Goal: Transaction & Acquisition: Register for event/course

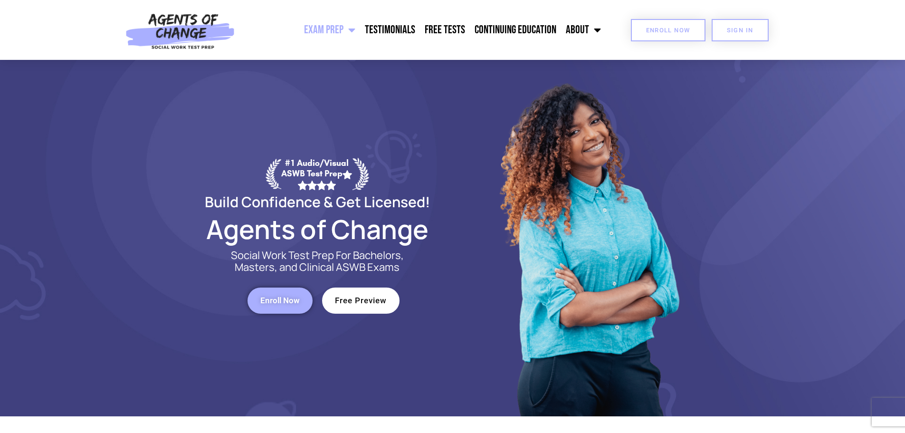
click at [637, 29] on link "Enroll Now" at bounding box center [668, 30] width 75 height 22
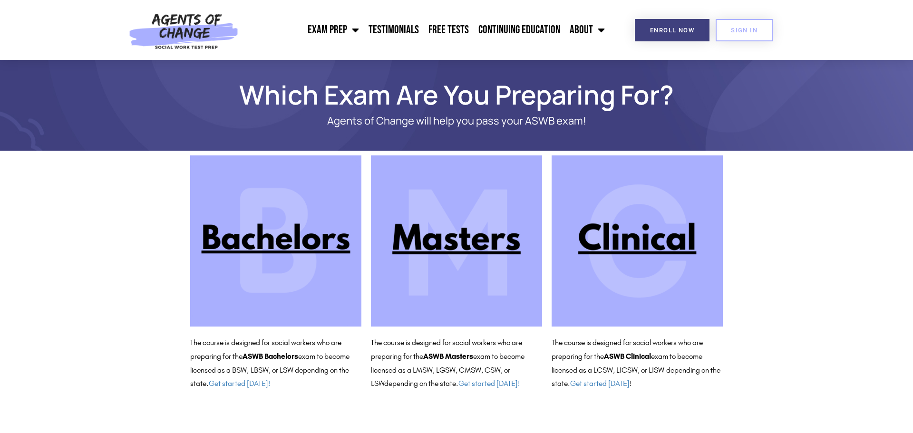
click at [456, 246] on img at bounding box center [456, 240] width 171 height 171
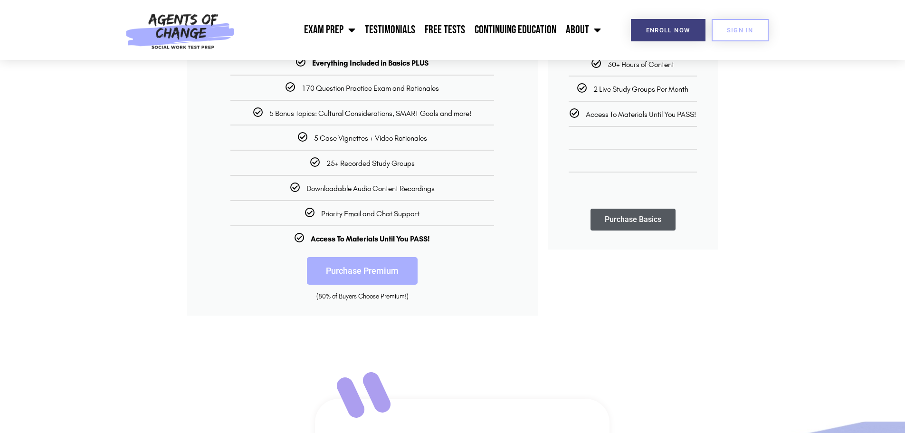
scroll to position [143, 0]
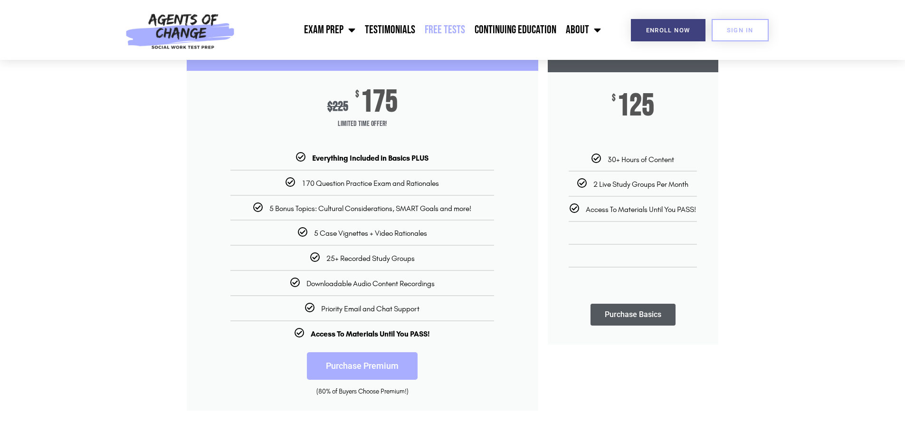
click at [444, 24] on link "Free Tests" at bounding box center [445, 30] width 50 height 24
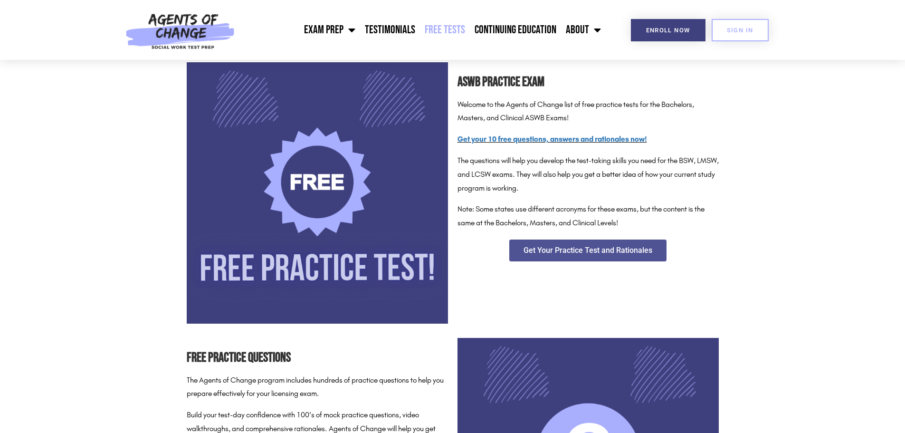
scroll to position [143, 0]
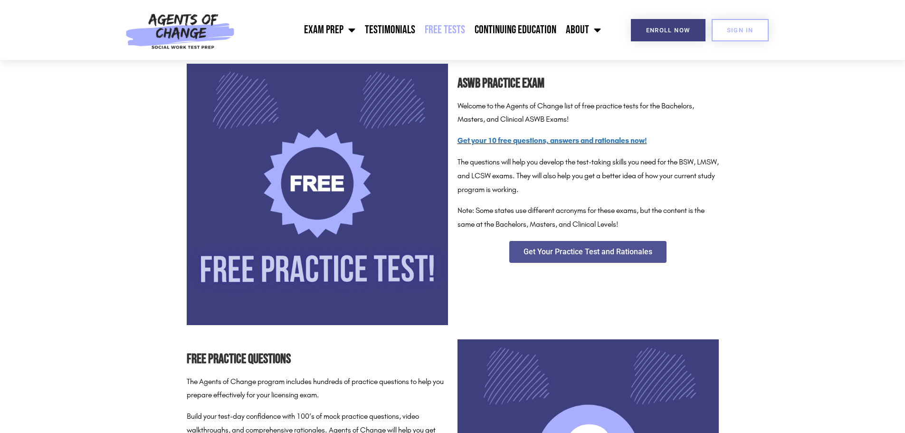
click at [595, 239] on div "ASWB Practice Exam Welcome to the Agents of Change list of free practice tests …" at bounding box center [588, 194] width 271 height 271
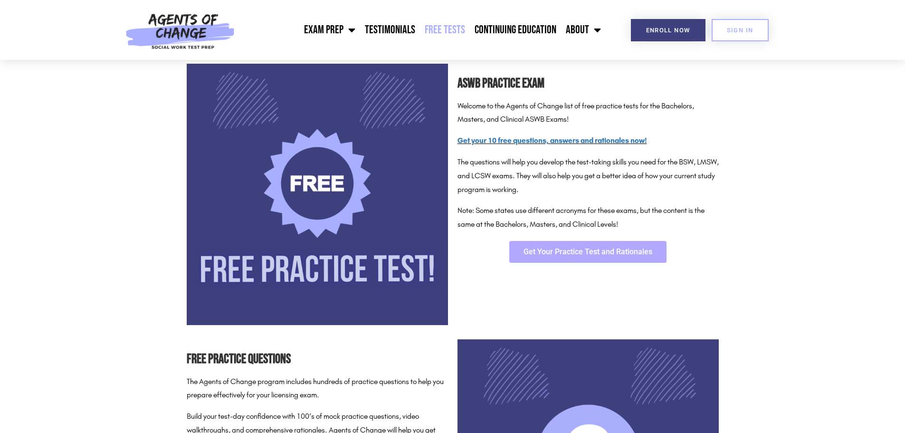
click at [593, 248] on span "Get Your Practice Test and Rationales" at bounding box center [588, 252] width 129 height 8
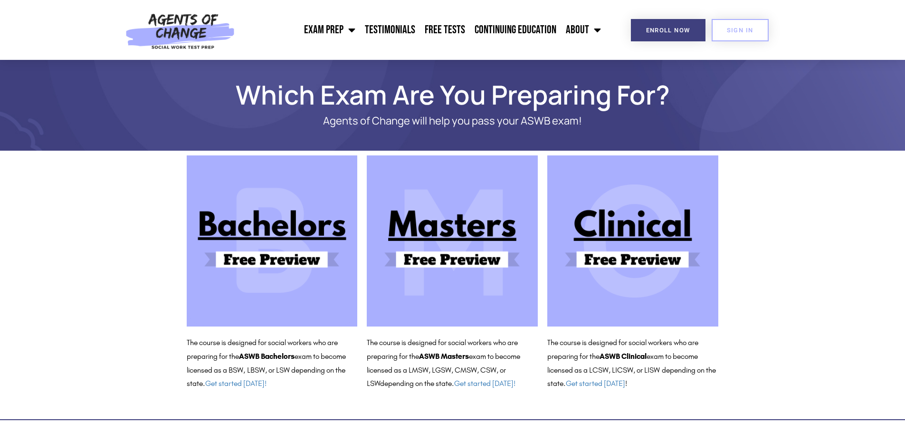
click at [437, 229] on img at bounding box center [452, 240] width 171 height 171
